Goal: Find specific page/section

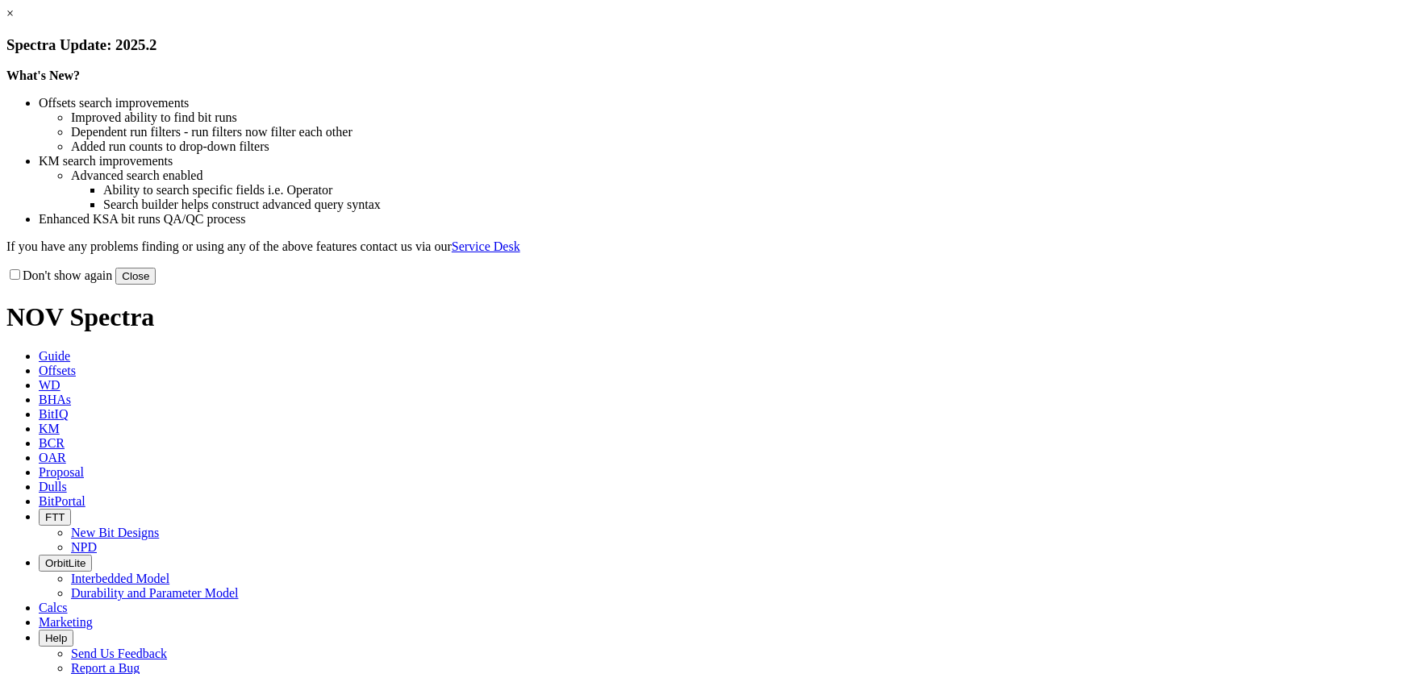
click at [156, 285] on button "Close" at bounding box center [135, 276] width 40 height 17
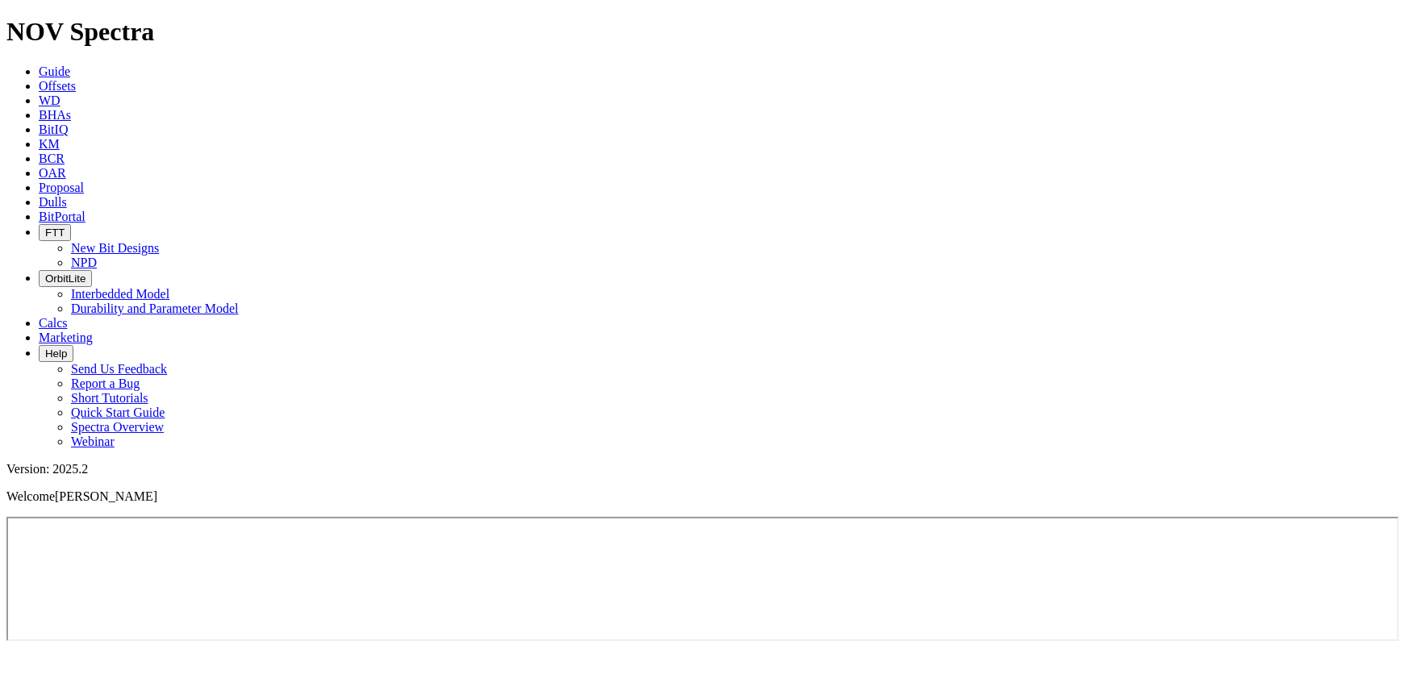
drag, startPoint x: 757, startPoint y: 23, endPoint x: 765, endPoint y: 10, distance: 14.5
click at [45, 227] on icon "button" at bounding box center [45, 233] width 0 height 12
click at [159, 241] on link "New Bit Designs" at bounding box center [115, 248] width 88 height 14
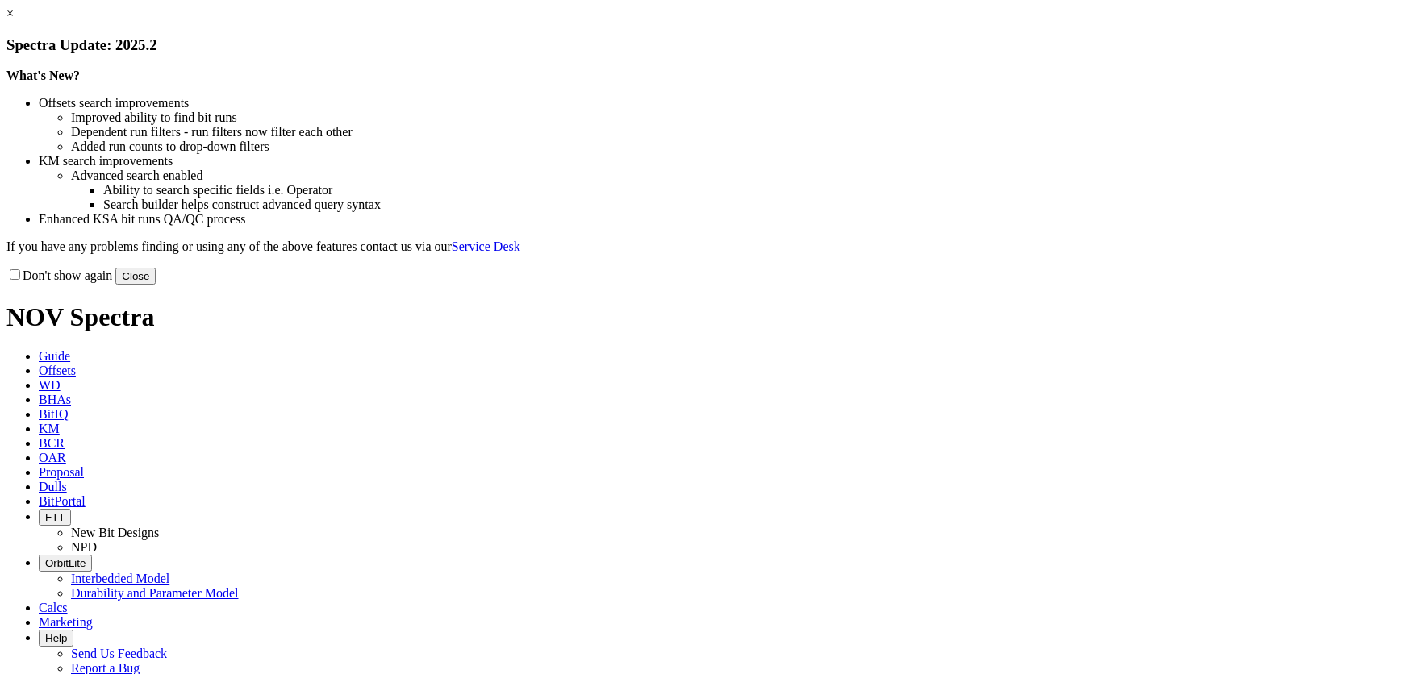
select select "New Bit Design"
click at [156, 285] on button "Close" at bounding box center [135, 276] width 40 height 17
select select "New Bit Design"
click at [14, 20] on link "×" at bounding box center [9, 13] width 7 height 14
